Goal: Book appointment/travel/reservation

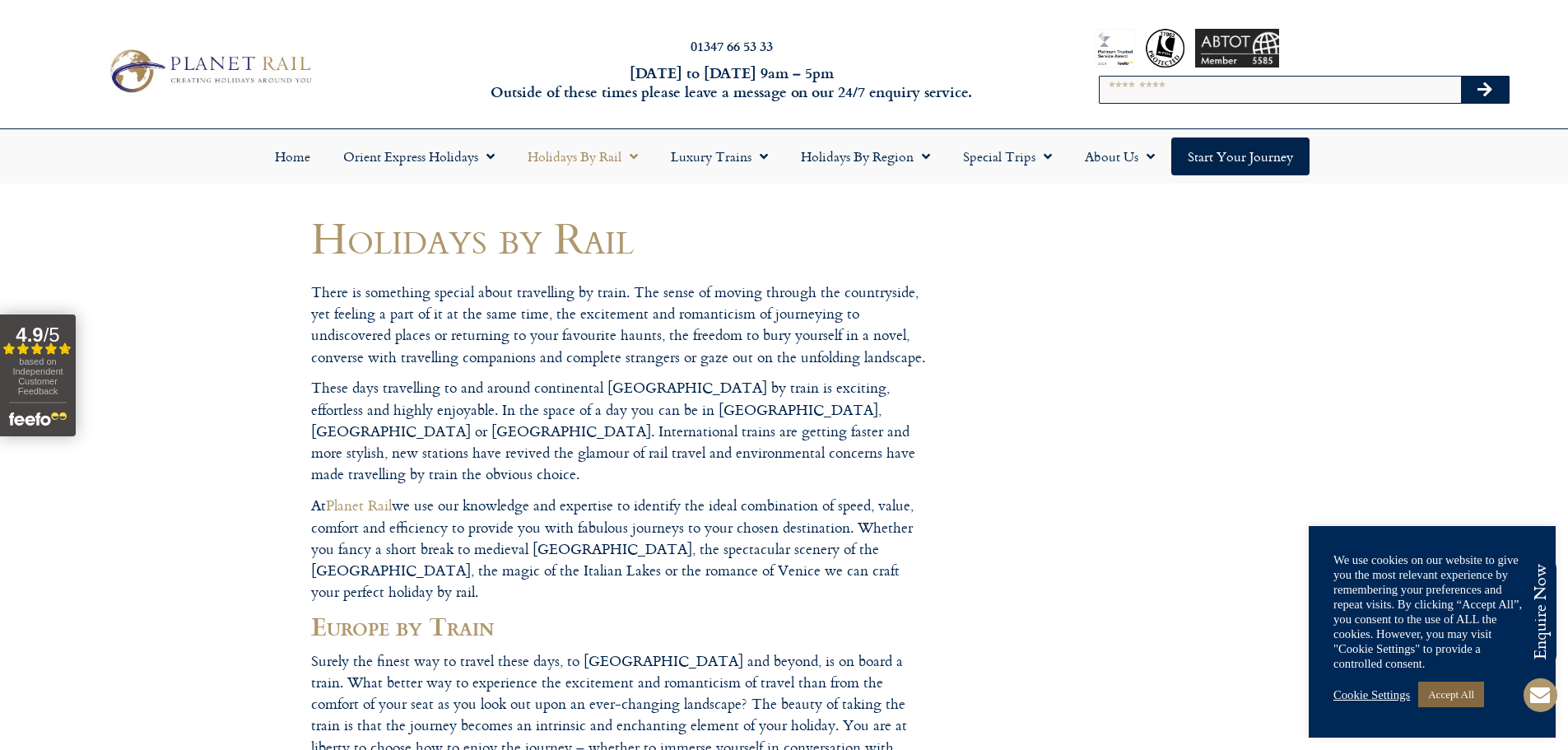
click at [1450, 690] on link "Accept All" at bounding box center [1451, 693] width 66 height 25
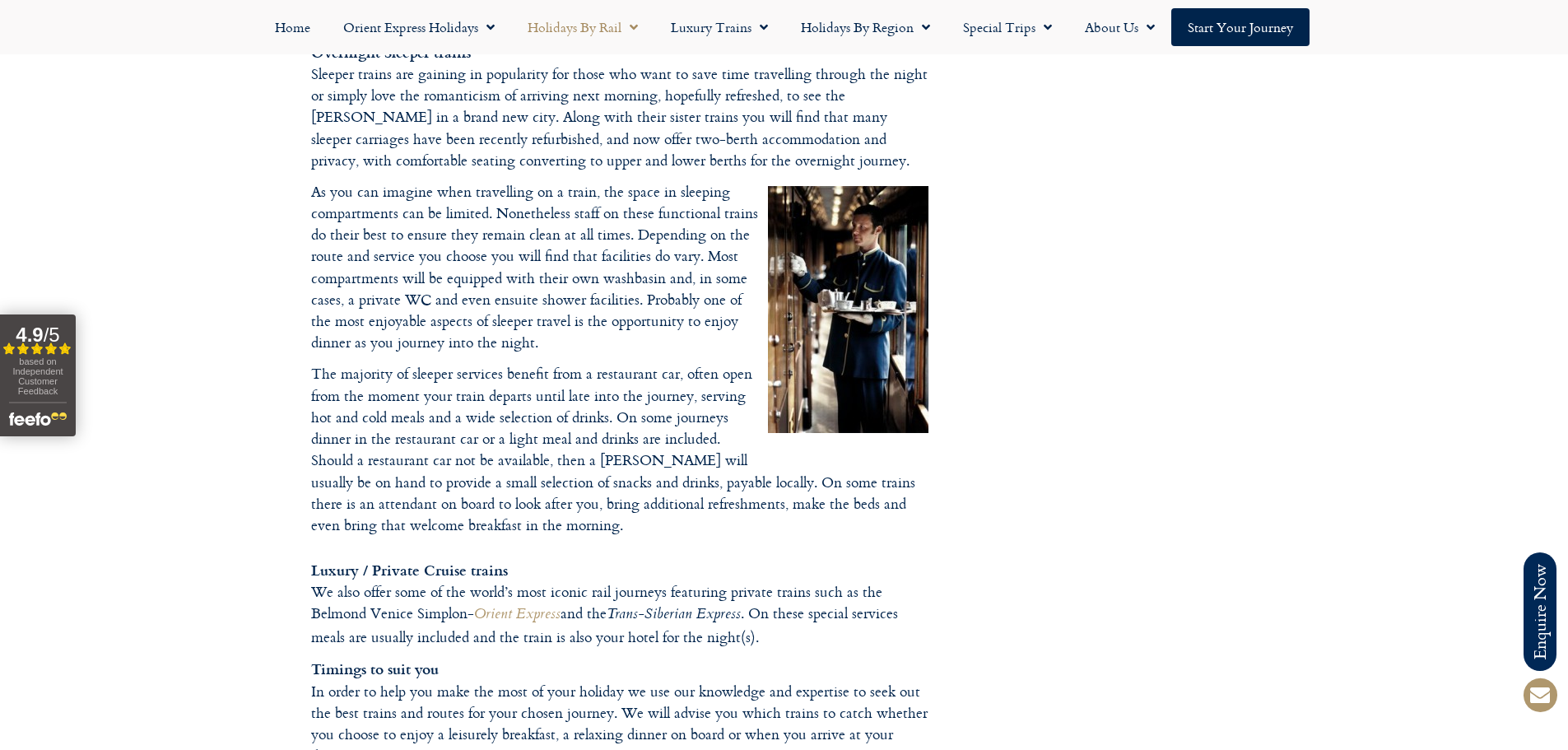
scroll to position [2229, 0]
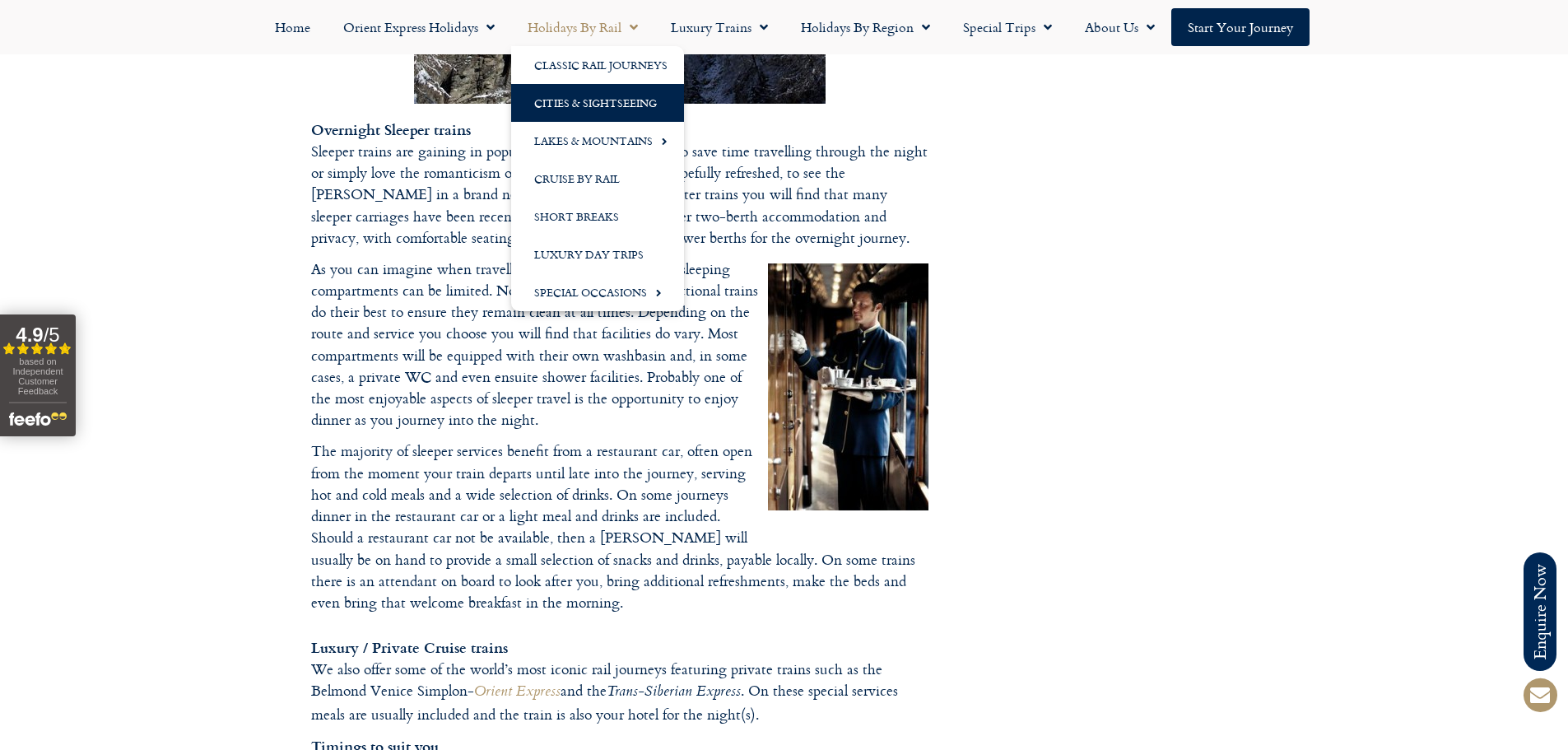
click at [561, 98] on link "Cities & Sightseeing" at bounding box center [598, 102] width 172 height 37
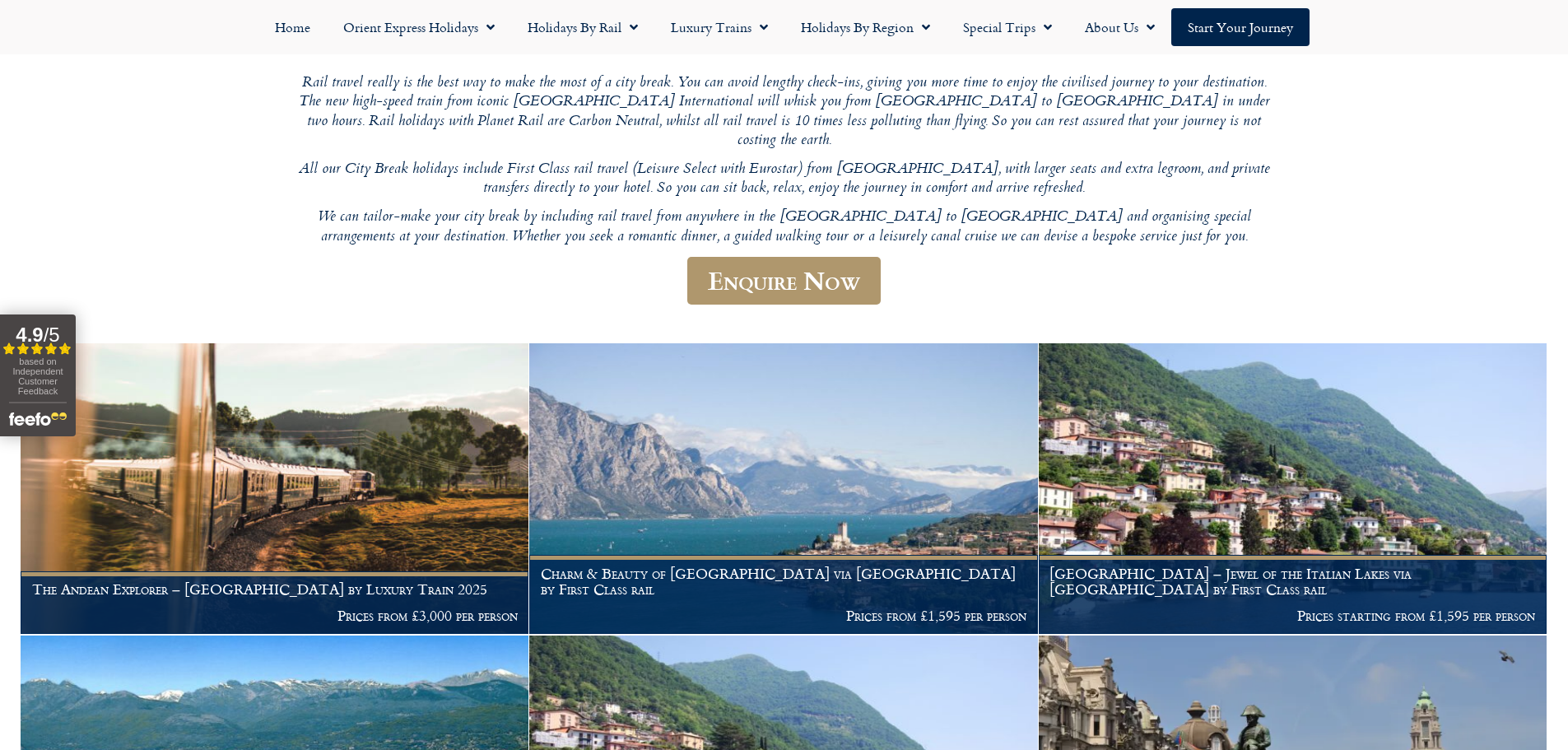
scroll to position [198, 0]
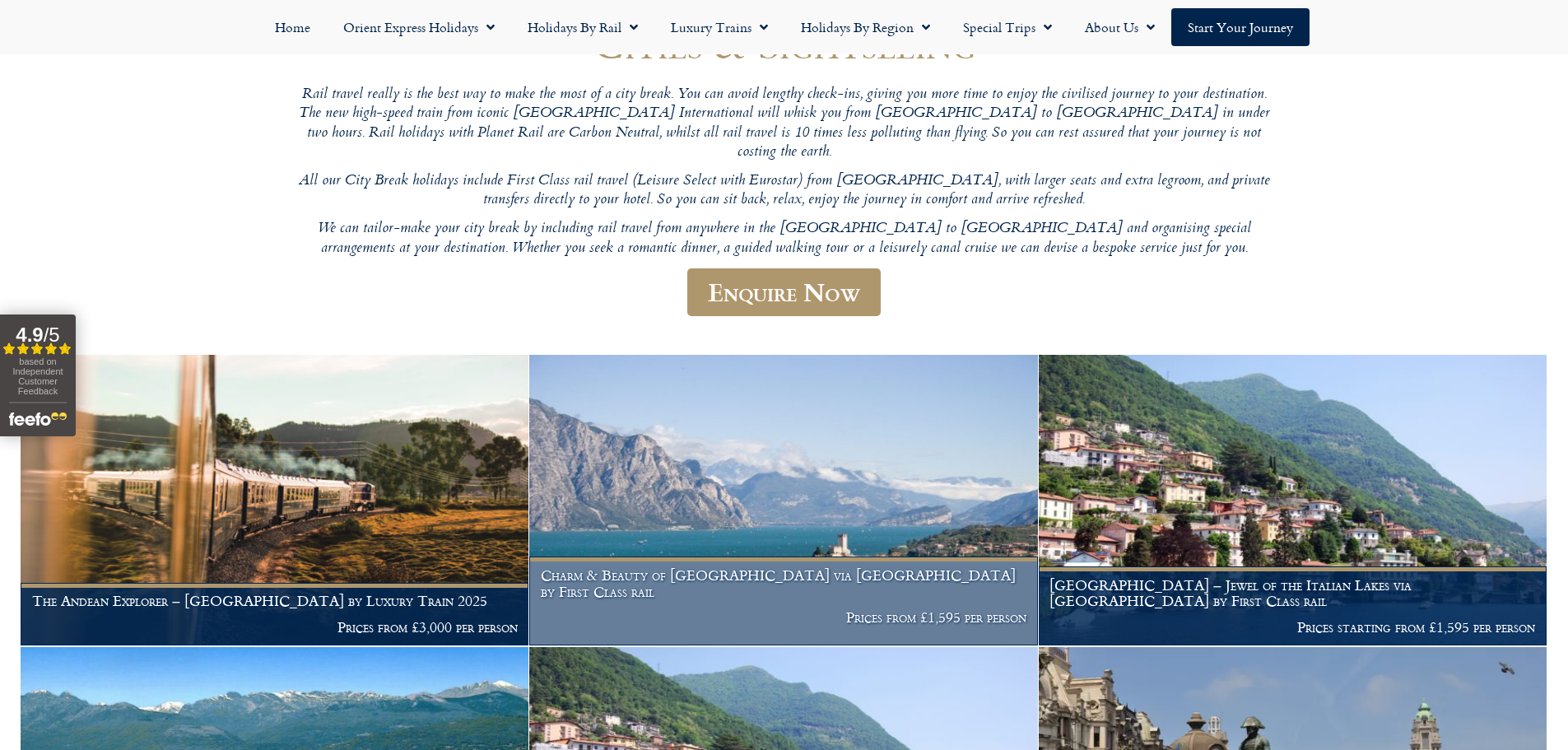
click at [708, 490] on img at bounding box center [783, 500] width 508 height 291
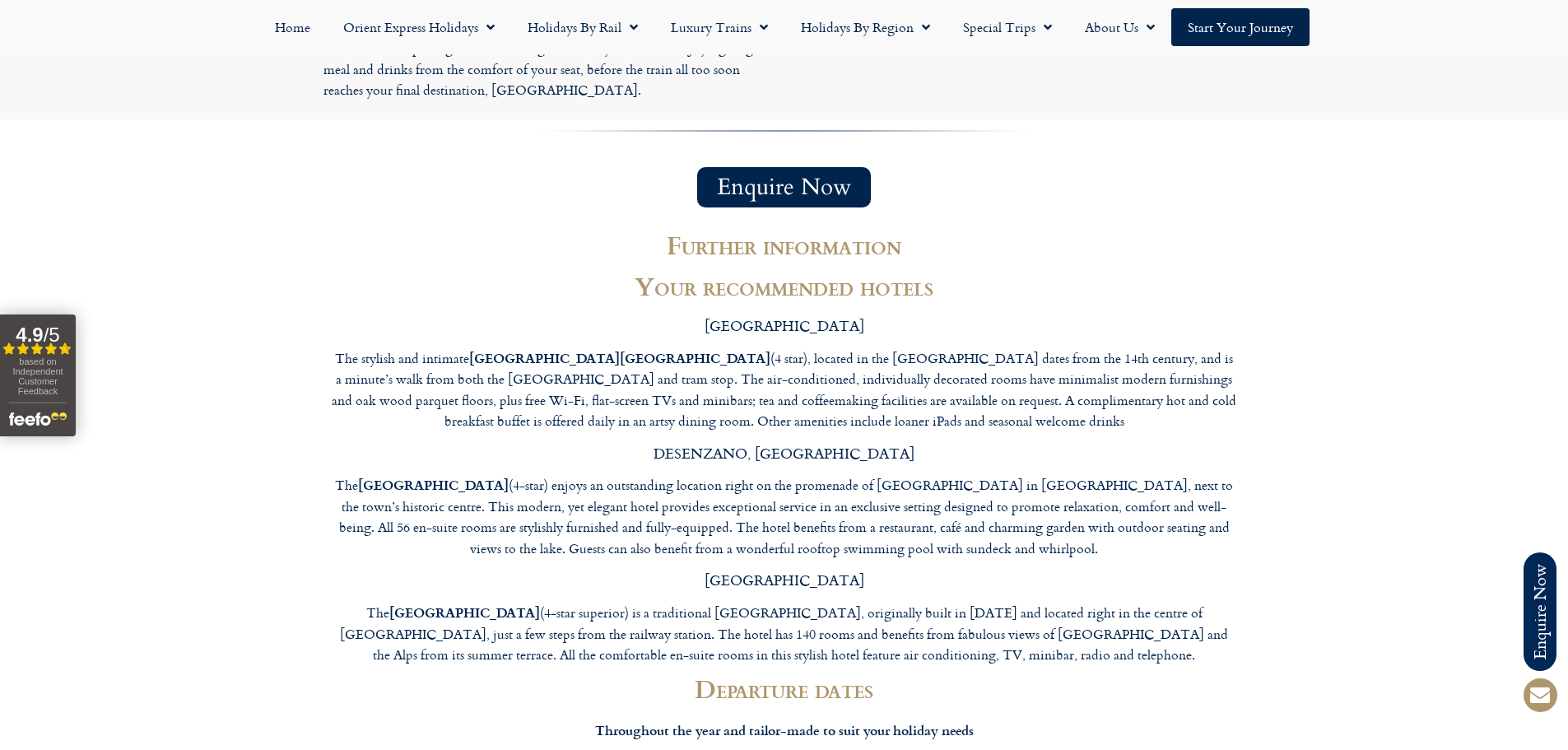
scroll to position [4587, 0]
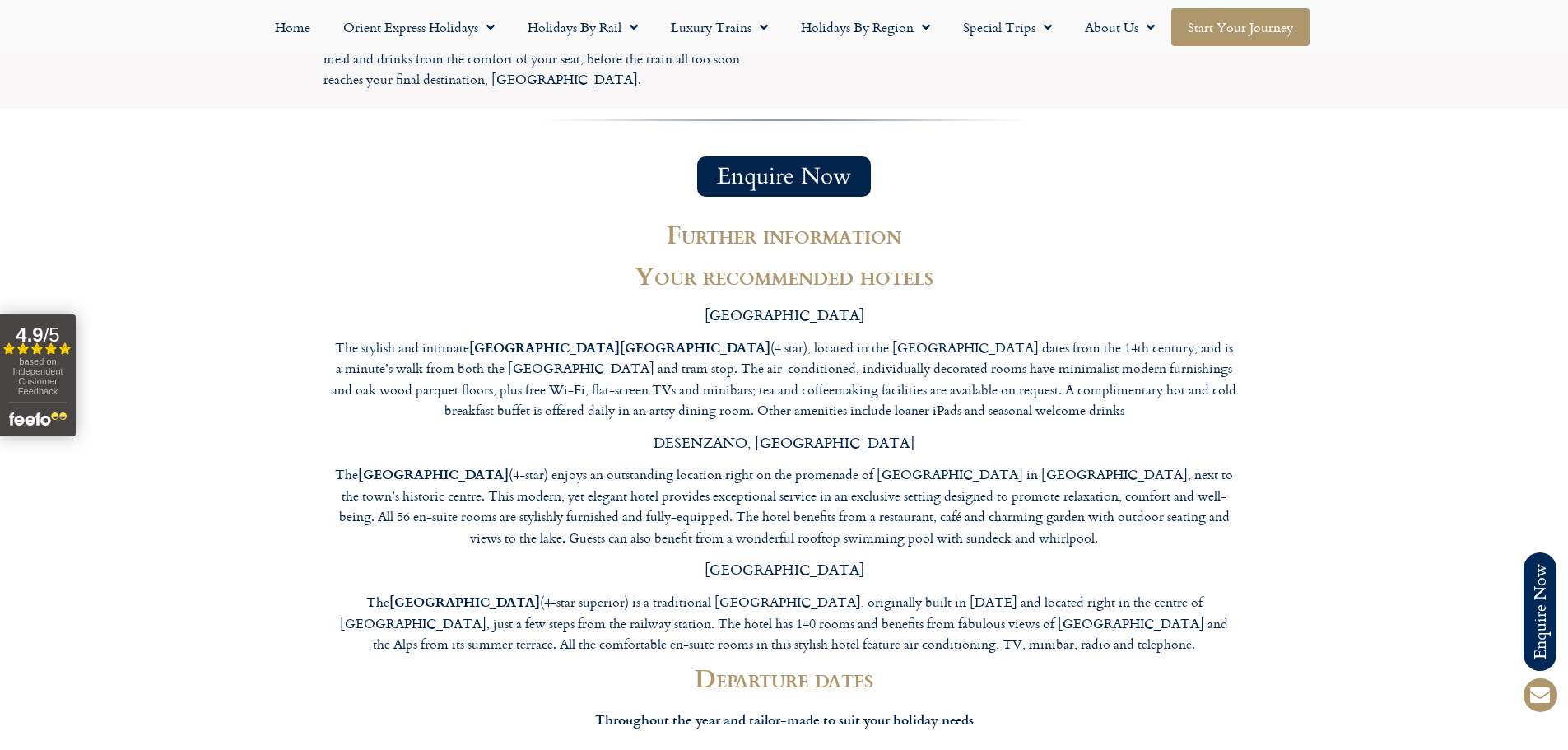
click at [1219, 24] on link "Start your Journey" at bounding box center [1240, 26] width 139 height 37
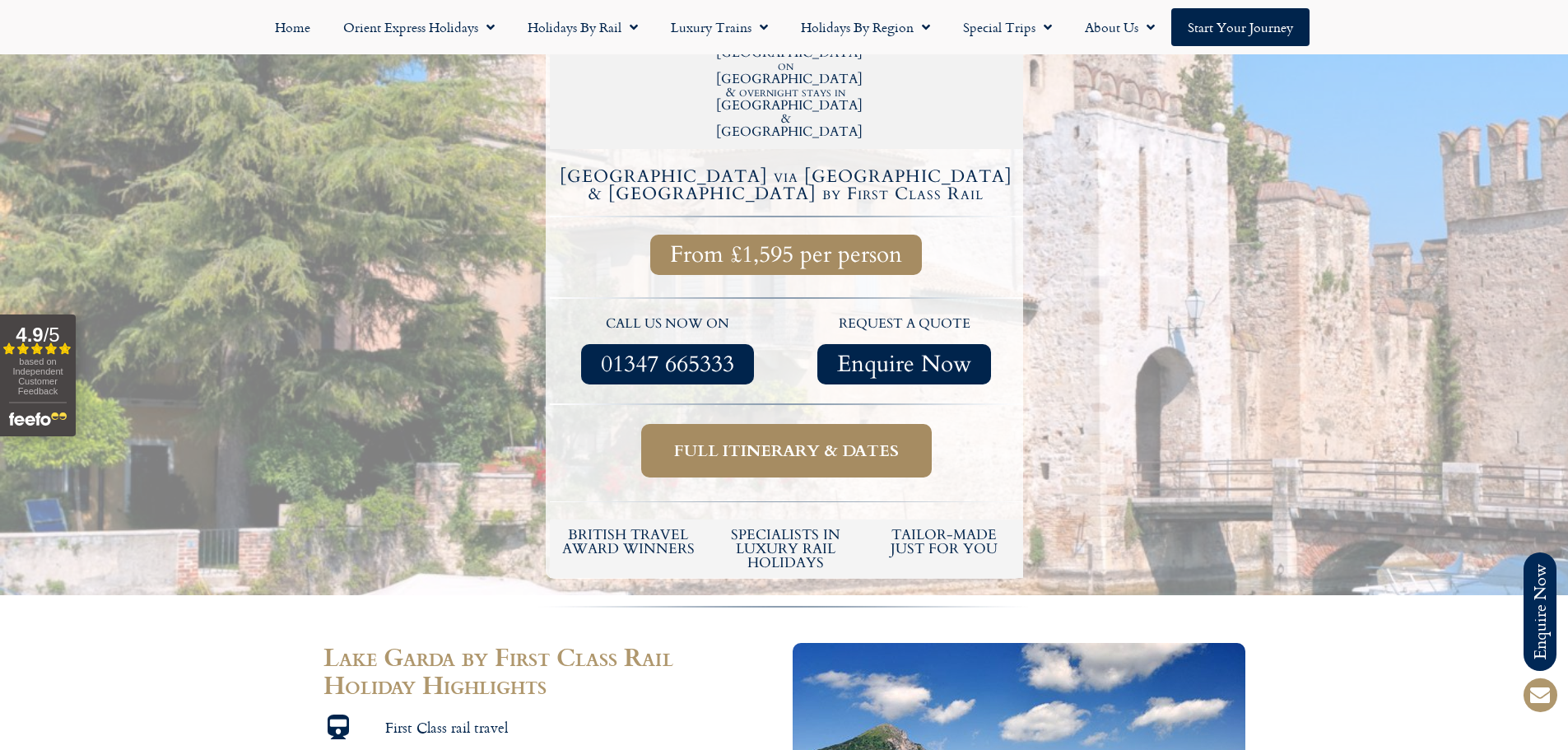
scroll to position [429, 0]
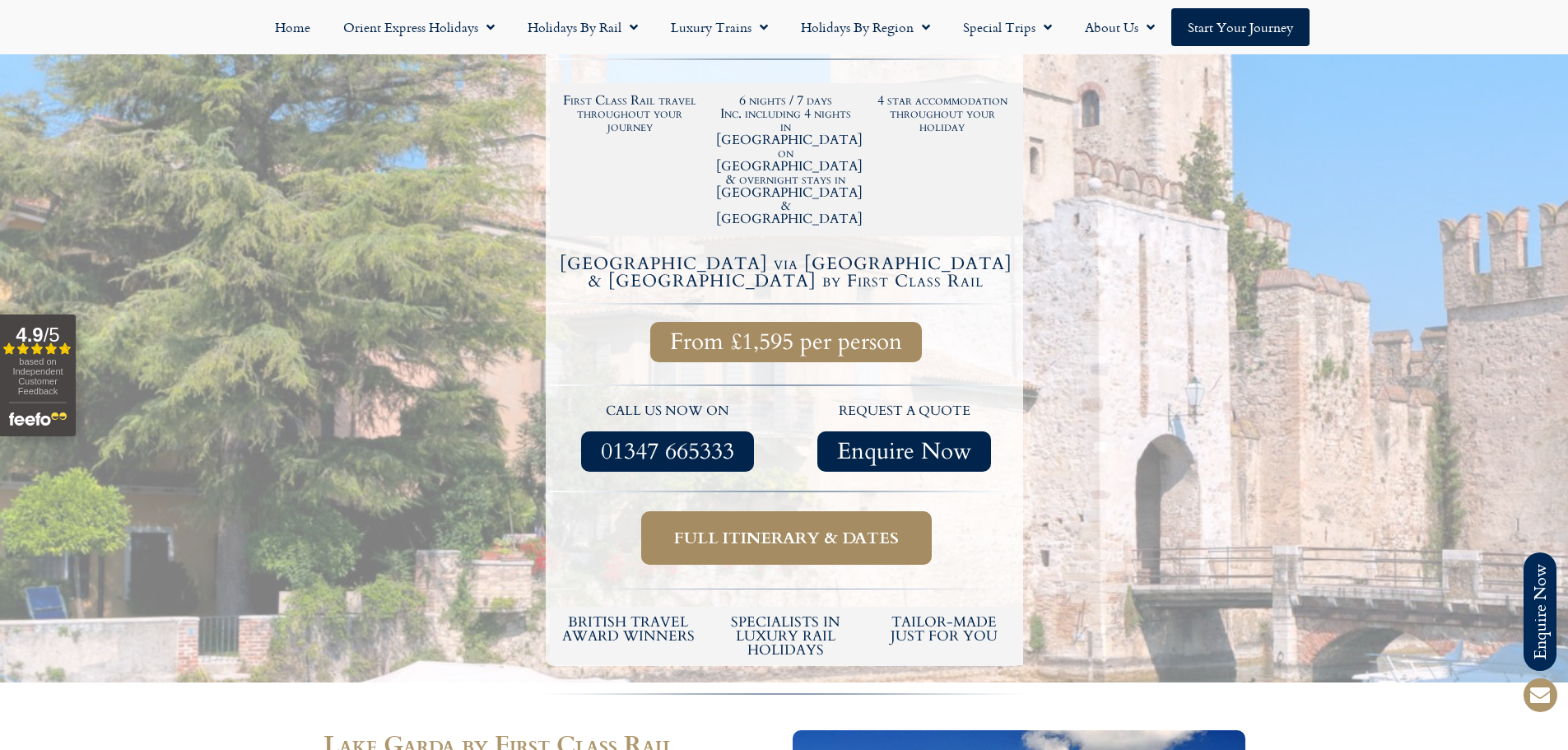
click at [730, 528] on span "Full itinerary & dates" at bounding box center [787, 538] width 225 height 21
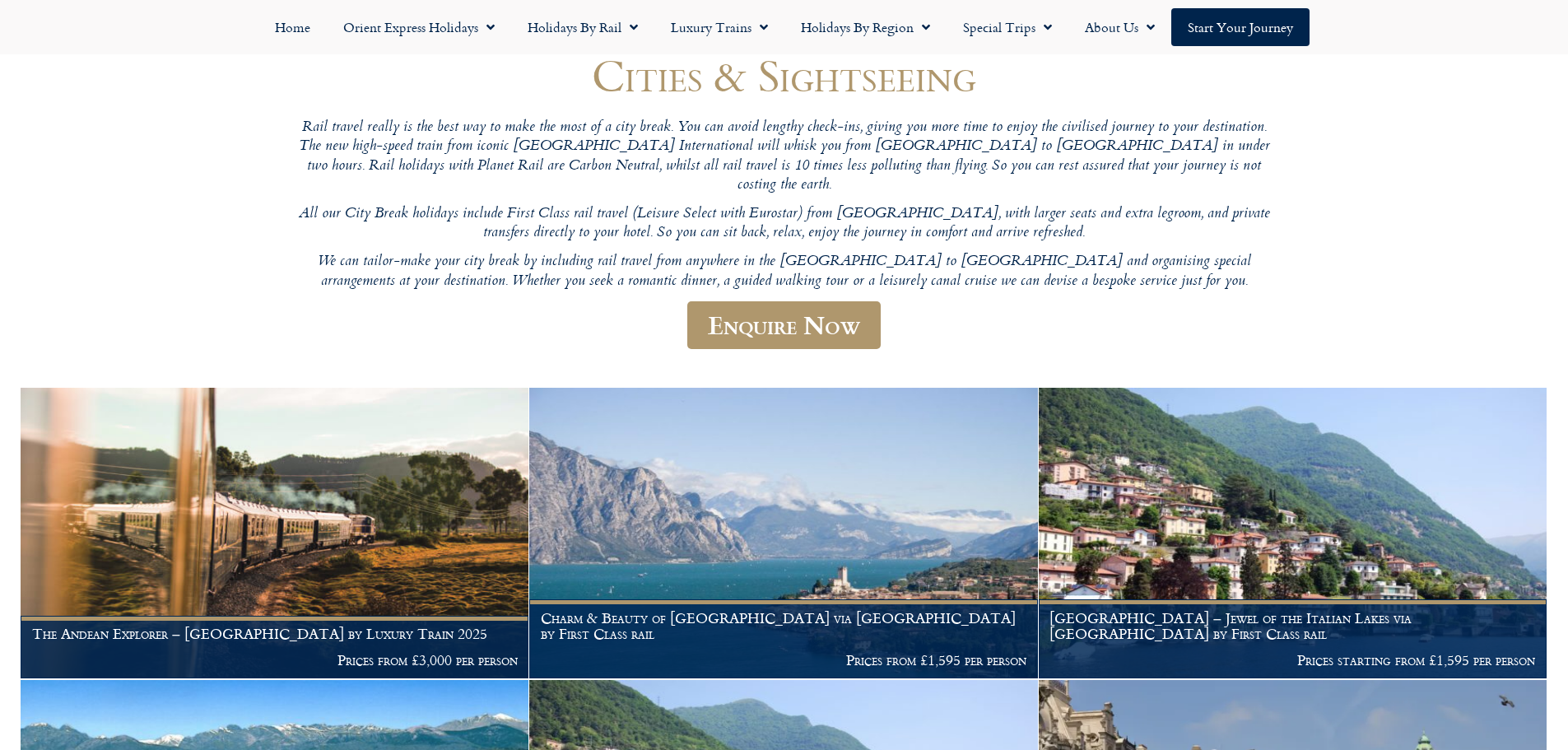
scroll to position [198, 0]
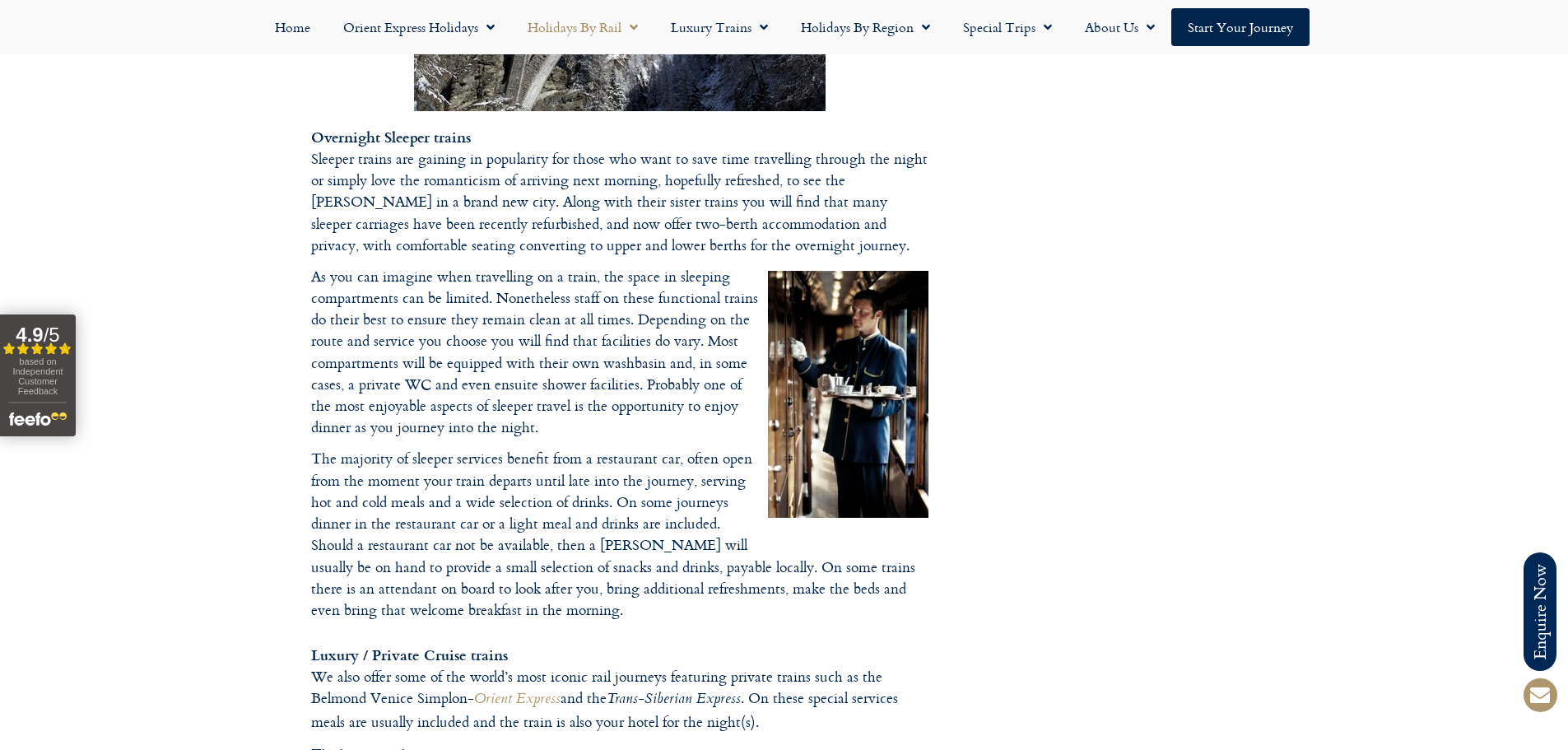
scroll to position [2229, 0]
